Goal: Information Seeking & Learning: Learn about a topic

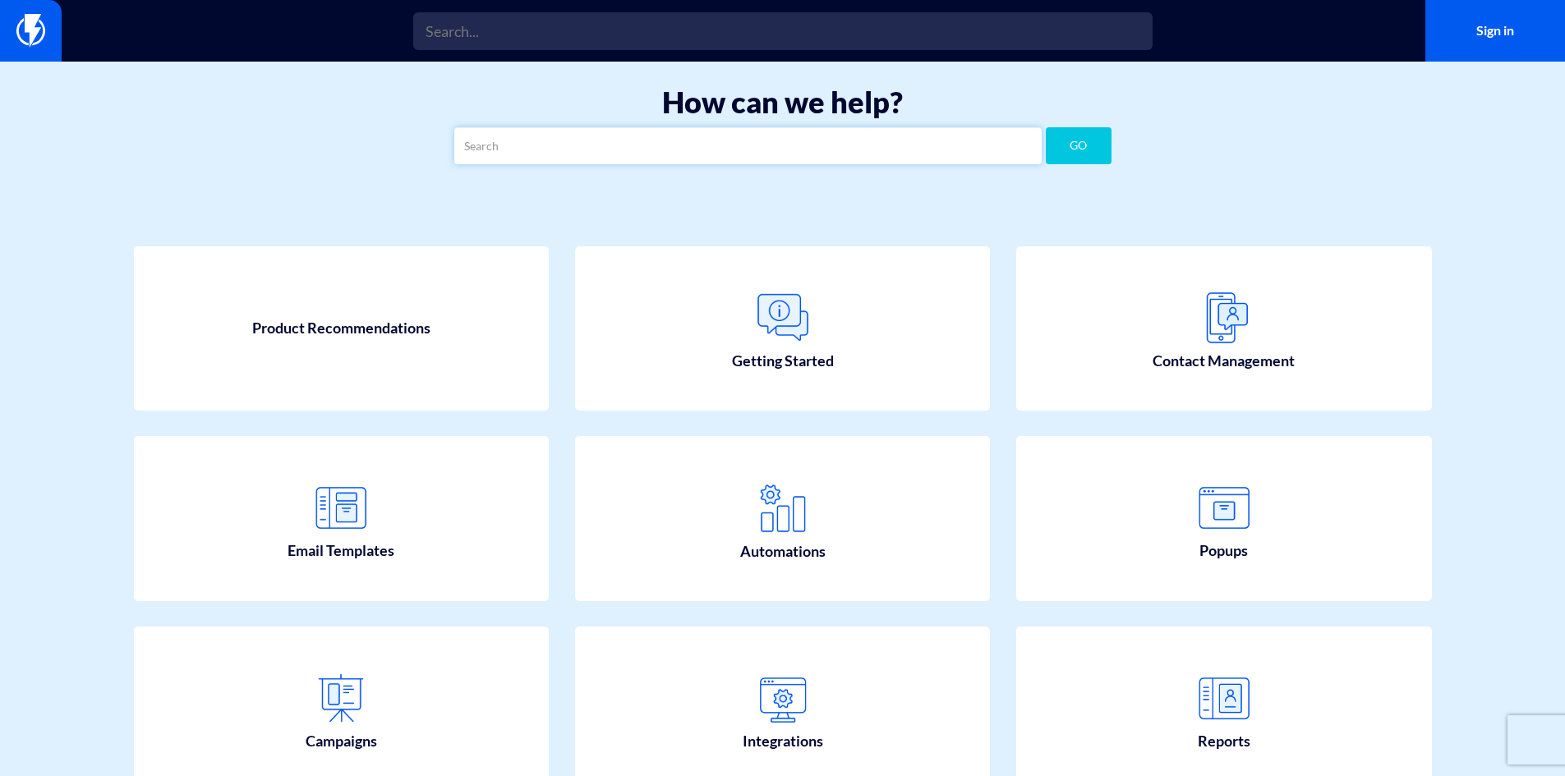
click at [660, 158] on input "text" at bounding box center [747, 145] width 587 height 37
type input "image"
click at [1046, 127] on button "GO" at bounding box center [1079, 145] width 66 height 37
click at [568, 149] on input "image" at bounding box center [747, 145] width 587 height 37
click at [1046, 127] on button "GO" at bounding box center [1079, 145] width 66 height 37
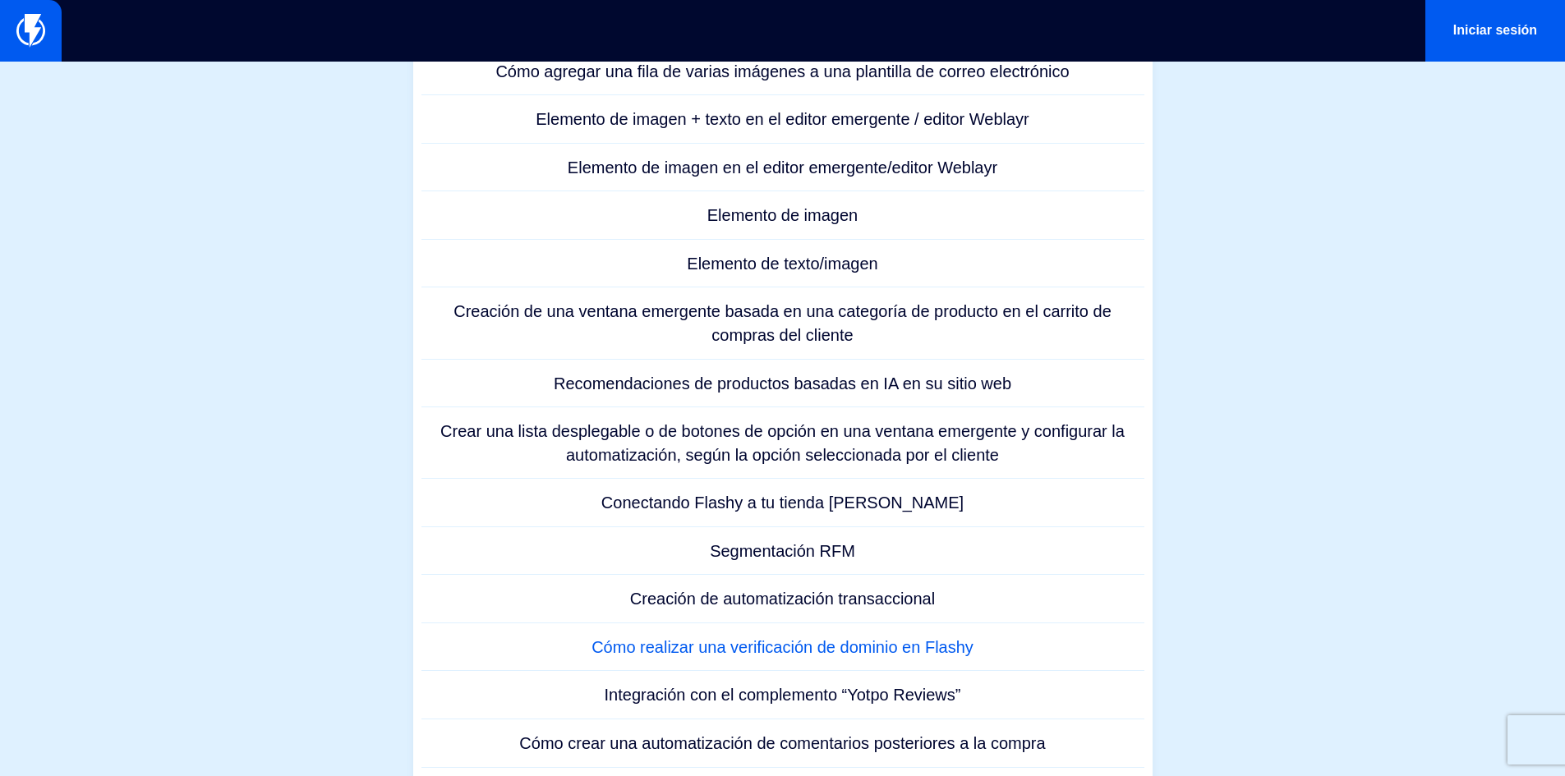
scroll to position [137, 0]
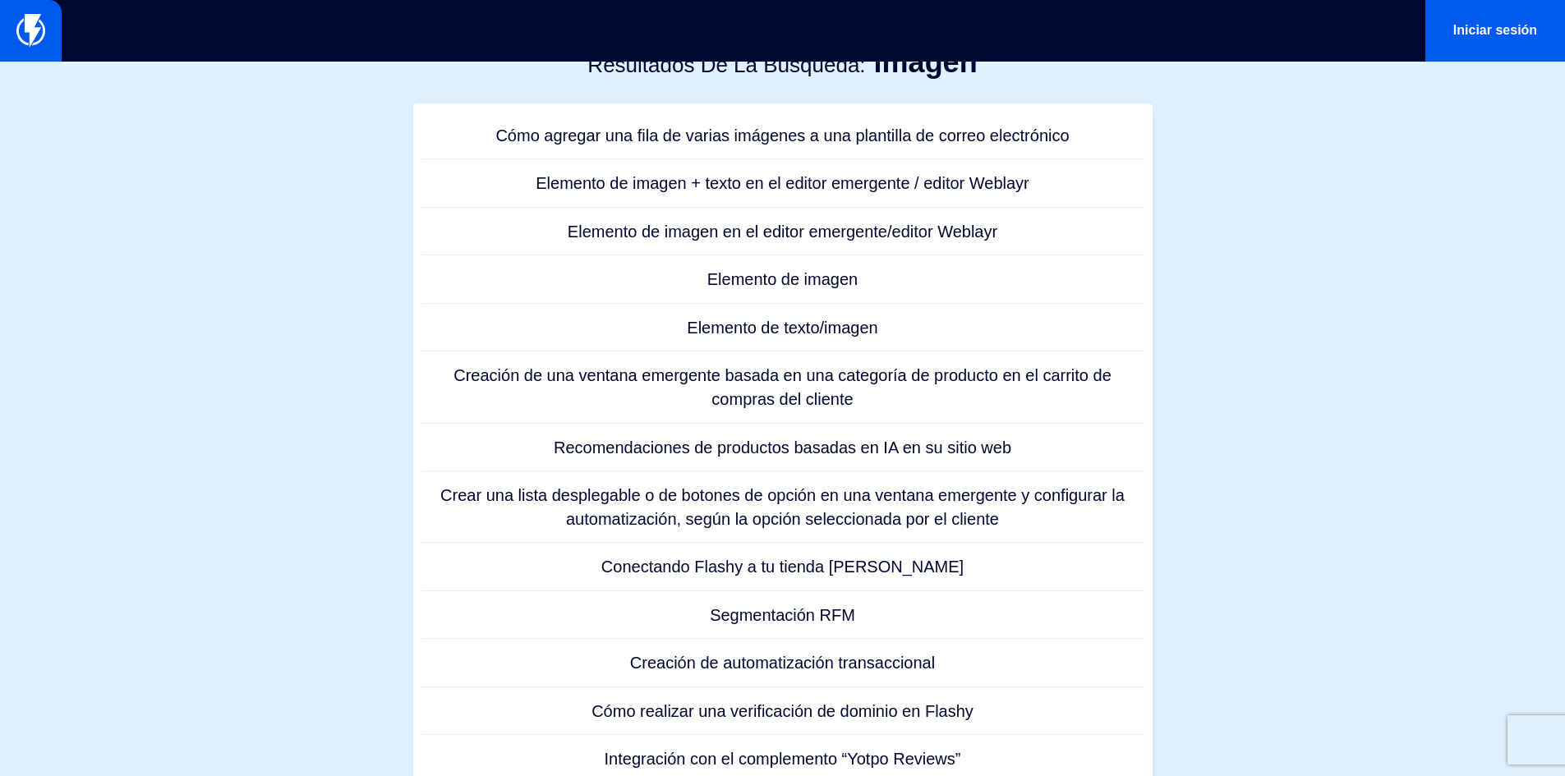
scroll to position [0, 0]
